Goal: Check status: Check status

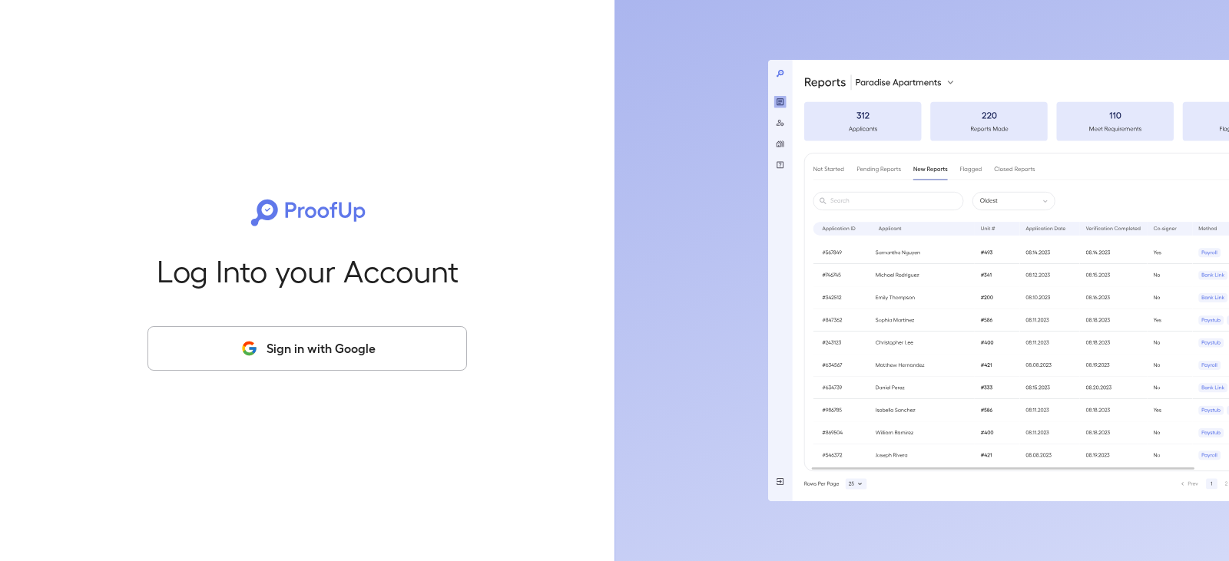
click at [283, 343] on button "Sign in with Google" at bounding box center [307, 348] width 320 height 45
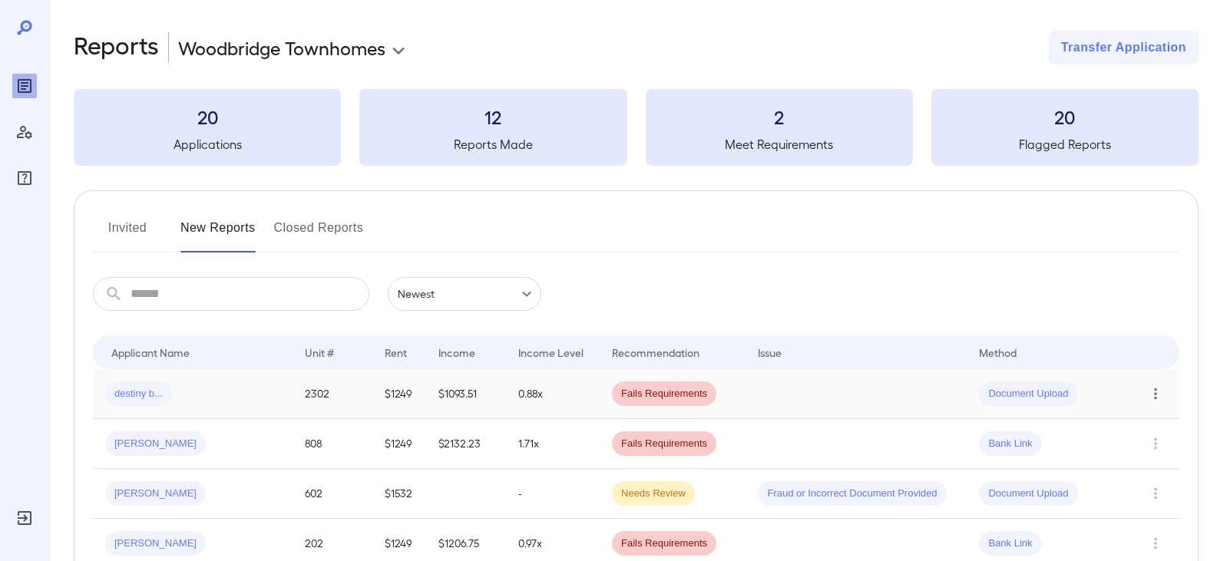
click at [1151, 385] on icon "Row Actions" at bounding box center [1156, 394] width 17 height 18
click at [126, 397] on div at bounding box center [608, 280] width 1217 height 561
click at [130, 391] on span "destiny b..." at bounding box center [138, 394] width 67 height 15
